Goal: Navigation & Orientation: Find specific page/section

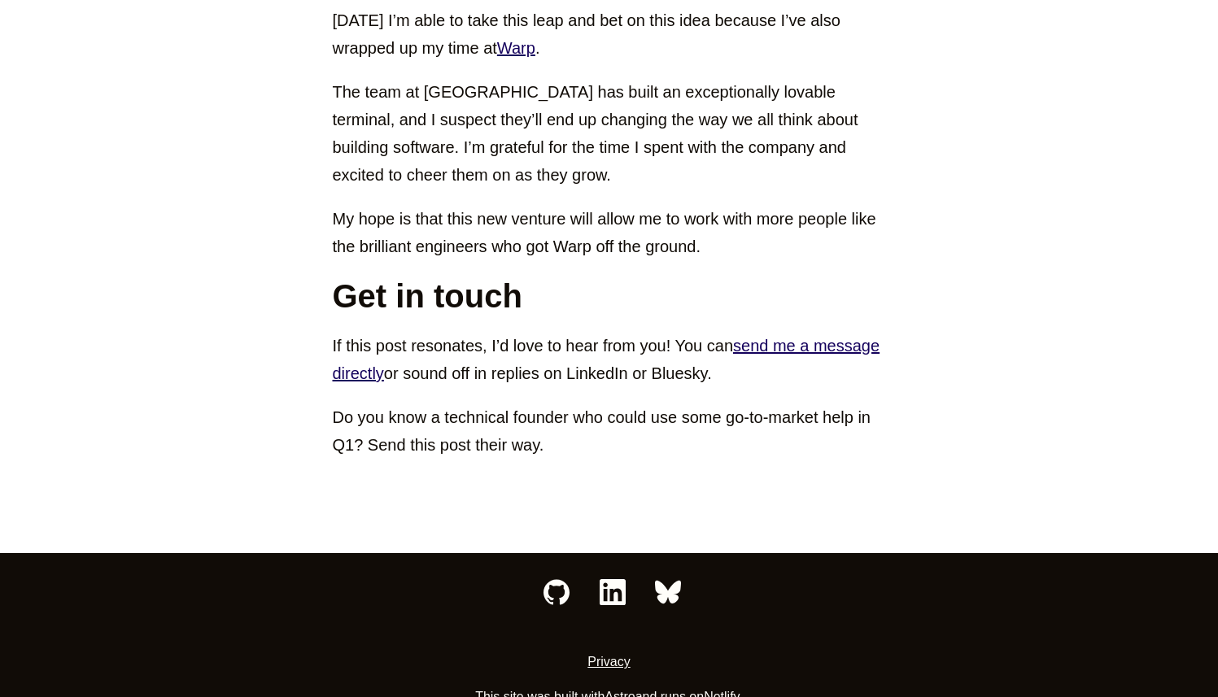
scroll to position [2840, 0]
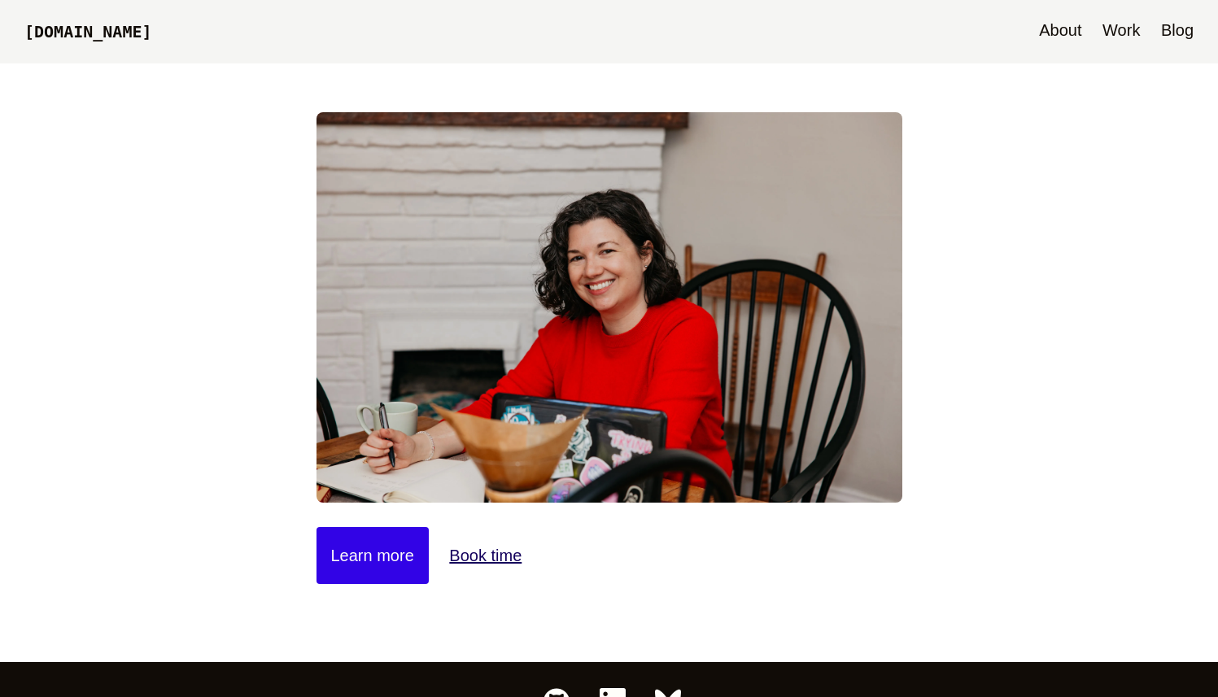
click at [1059, 36] on link "About" at bounding box center [1060, 31] width 59 height 63
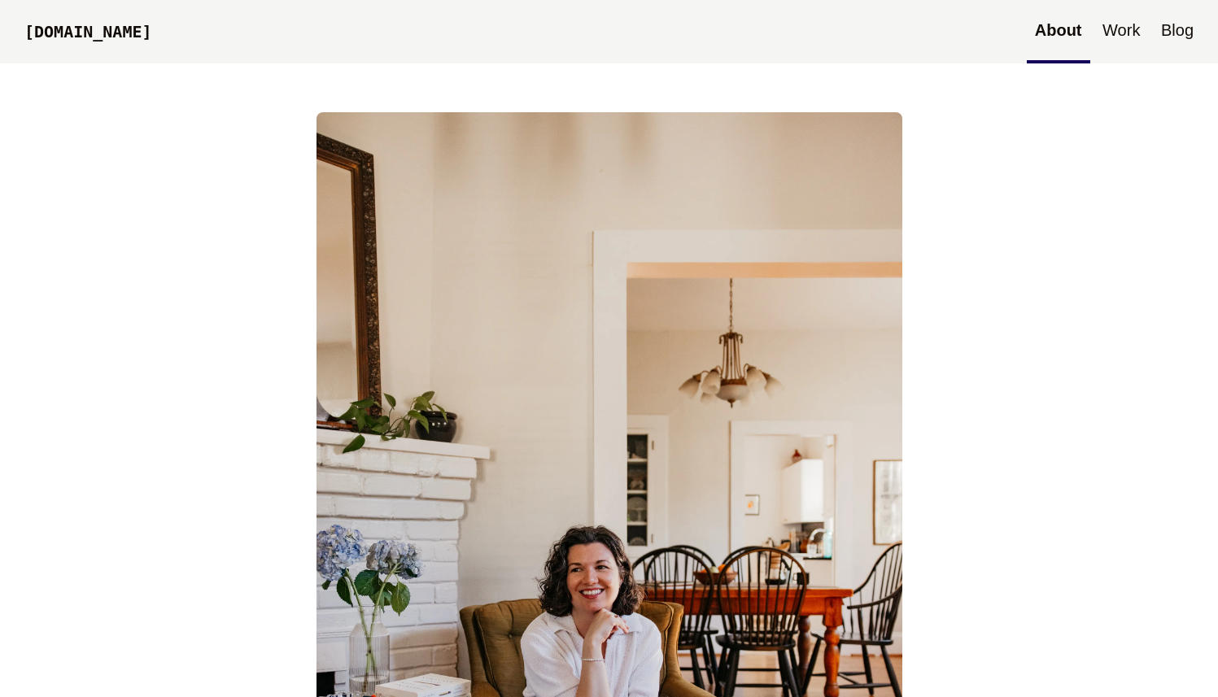
click at [1127, 33] on link "Work" at bounding box center [1121, 31] width 54 height 63
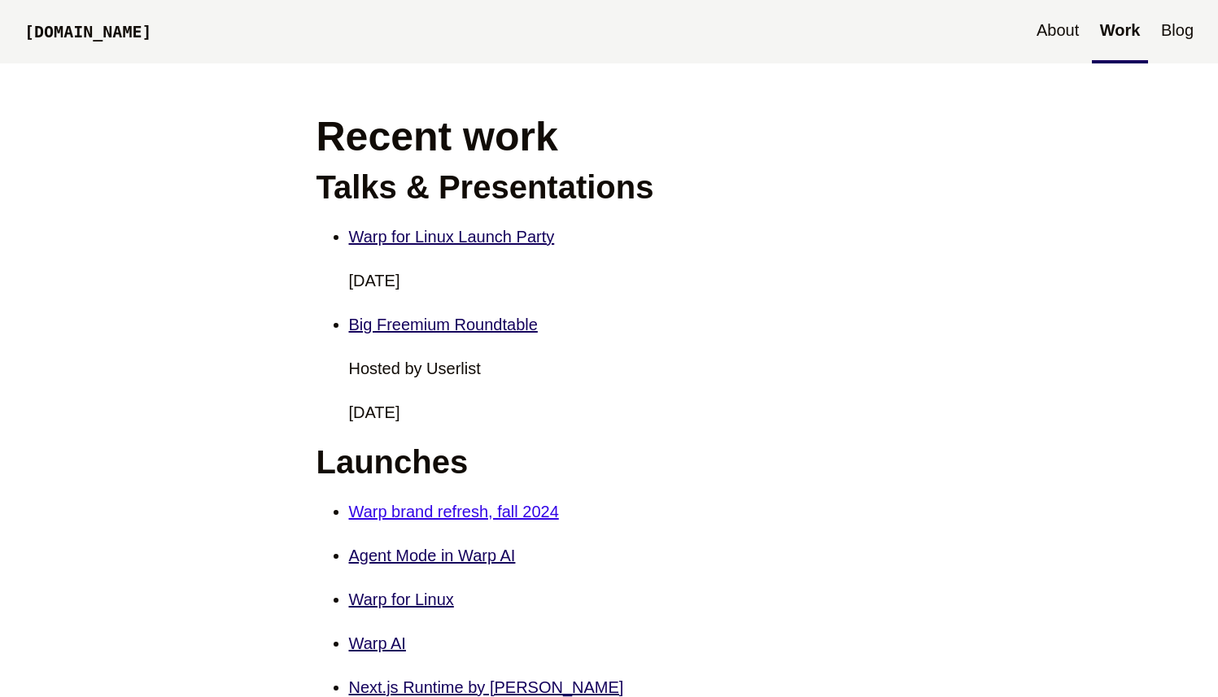
click at [451, 512] on link "Warp brand refresh, fall 2024" at bounding box center [454, 512] width 210 height 18
click at [493, 235] on link "Warp for Linux Launch Party" at bounding box center [452, 237] width 206 height 18
